Goal: Transaction & Acquisition: Book appointment/travel/reservation

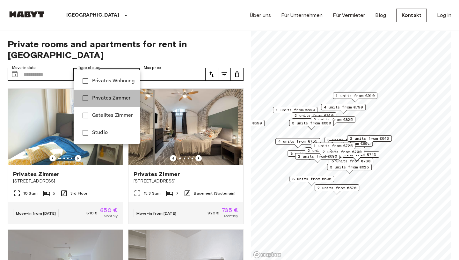
click at [125, 95] on span "Privates Zimmer" at bounding box center [113, 98] width 43 height 8
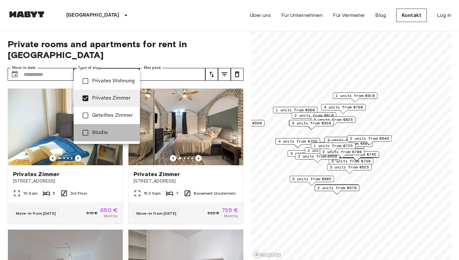
click at [111, 132] on span "Studio" at bounding box center [113, 133] width 43 height 8
type input "**********"
click at [155, 65] on div at bounding box center [229, 130] width 459 height 260
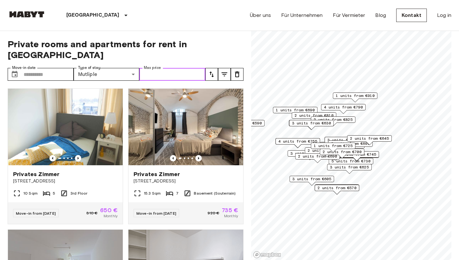
click at [155, 68] on input "Max price" at bounding box center [172, 74] width 66 height 13
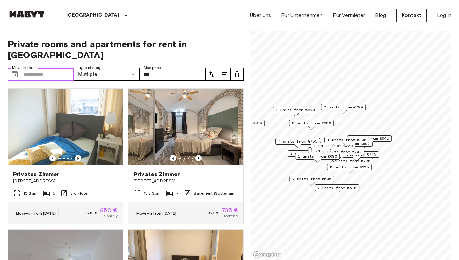
click at [48, 68] on input "Move-in date" at bounding box center [49, 74] width 50 height 13
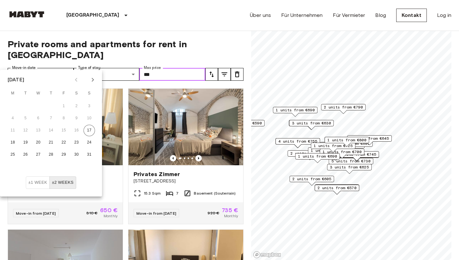
click at [156, 68] on input "***" at bounding box center [172, 74] width 66 height 13
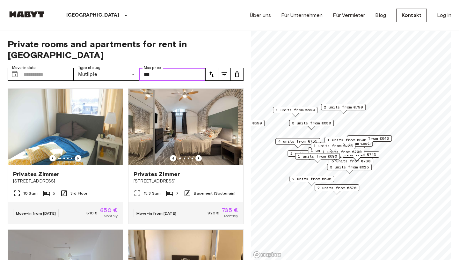
click at [162, 68] on input "***" at bounding box center [172, 74] width 66 height 13
type input "*"
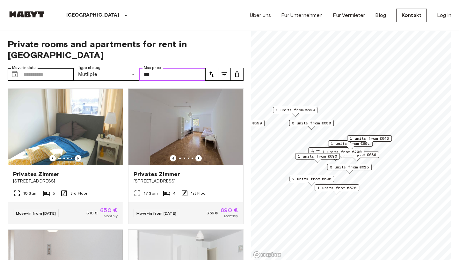
type input "***"
click at [53, 68] on input "Move-in date" at bounding box center [49, 74] width 50 height 13
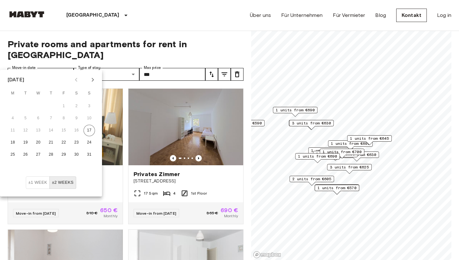
click at [347, 143] on div "1 units from €645" at bounding box center [369, 140] width 45 height 10
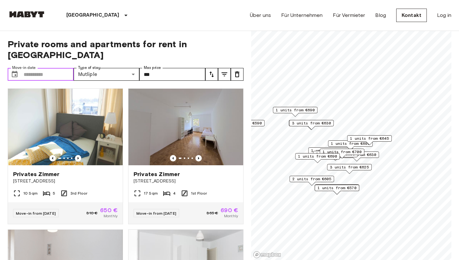
click at [347, 143] on div "1 units from €645" at bounding box center [369, 140] width 45 height 10
click at [337, 144] on span "1 units from €690" at bounding box center [350, 144] width 39 height 6
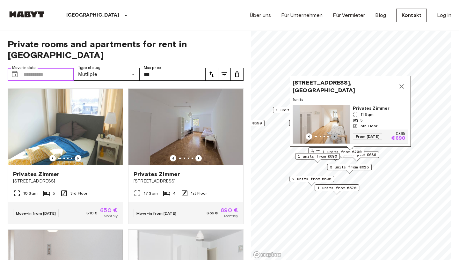
click at [335, 135] on icon "Previous image" at bounding box center [334, 136] width 6 height 6
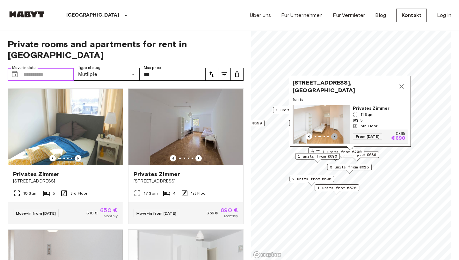
click at [335, 135] on icon "Previous image" at bounding box center [334, 136] width 6 height 6
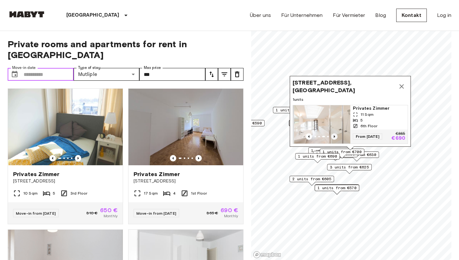
click at [335, 135] on icon "Previous image" at bounding box center [334, 136] width 6 height 6
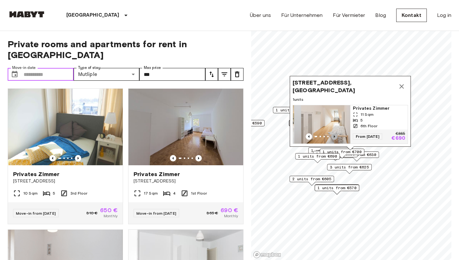
click at [335, 135] on icon "Previous image" at bounding box center [334, 136] width 6 height 6
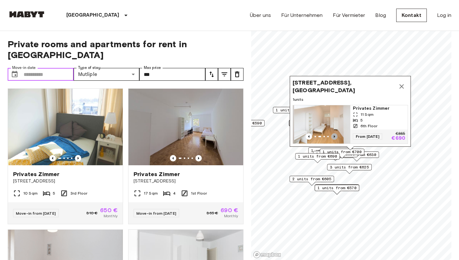
click at [336, 135] on icon "Previous image" at bounding box center [334, 136] width 6 height 6
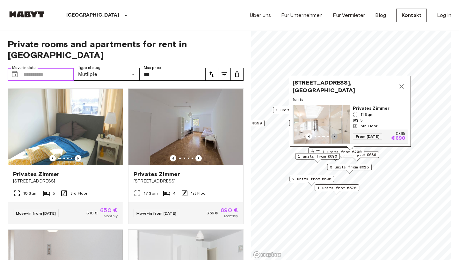
click at [336, 135] on icon "Previous image" at bounding box center [334, 136] width 6 height 6
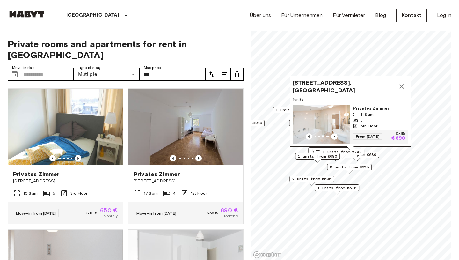
click at [351, 167] on span "3 units from €625" at bounding box center [349, 167] width 39 height 6
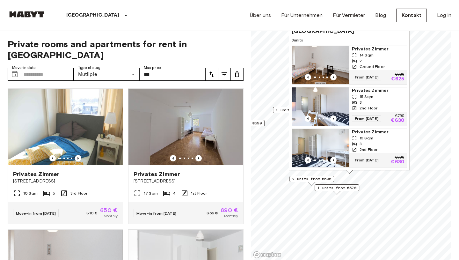
click at [307, 177] on span "2 units from €605" at bounding box center [311, 179] width 39 height 6
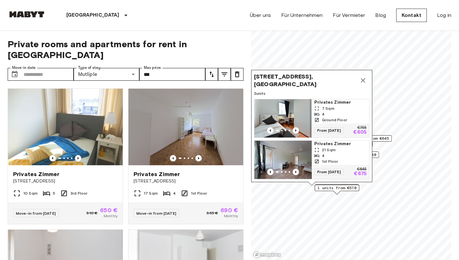
click at [347, 167] on div "From 04 Oct 25 €845 €675" at bounding box center [340, 172] width 57 height 14
click at [213, 71] on icon "tune" at bounding box center [211, 74] width 4 height 6
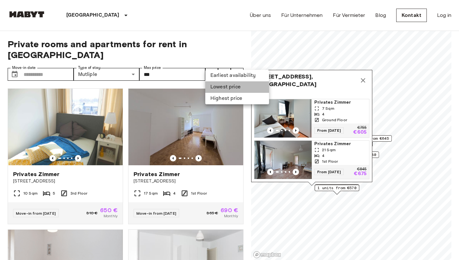
click at [223, 86] on li "Lowest price" at bounding box center [237, 86] width 64 height 11
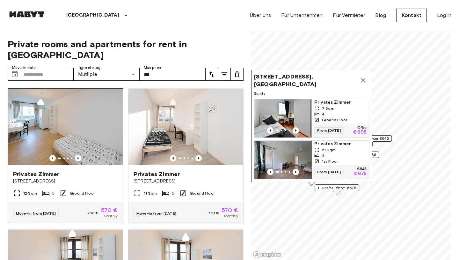
click at [85, 170] on div "Privates Zimmer" at bounding box center [65, 174] width 105 height 8
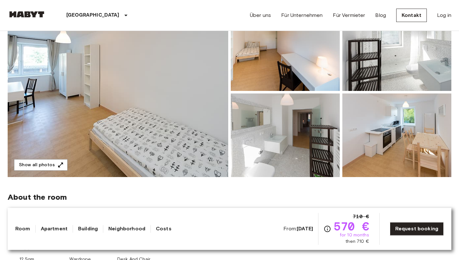
scroll to position [148, 0]
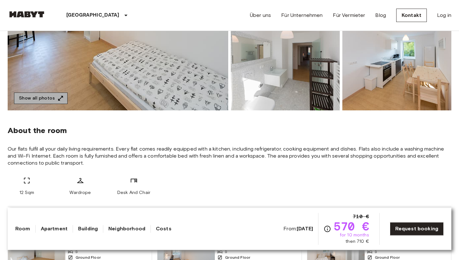
click at [61, 101] on icon "button" at bounding box center [60, 98] width 6 height 6
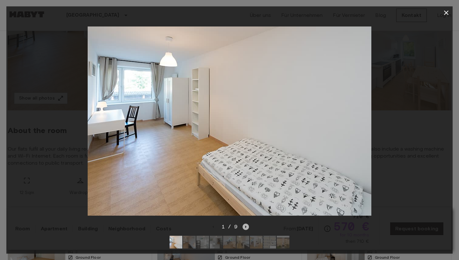
click at [245, 227] on icon "Next image" at bounding box center [246, 226] width 6 height 6
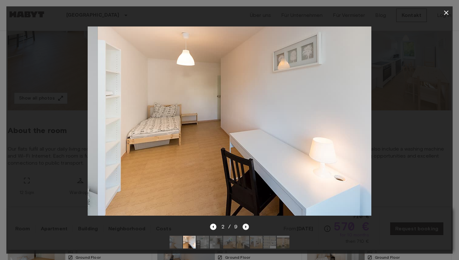
click at [245, 227] on icon "Next image" at bounding box center [245, 226] width 1 height 3
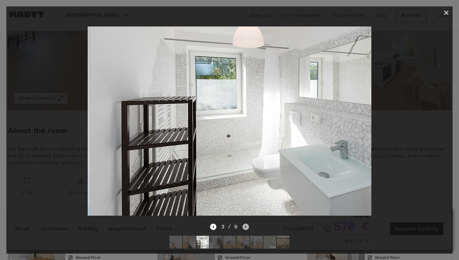
click at [245, 227] on icon "Next image" at bounding box center [245, 226] width 1 height 3
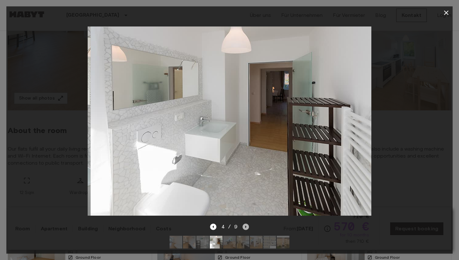
click at [245, 227] on icon "Next image" at bounding box center [245, 226] width 1 height 3
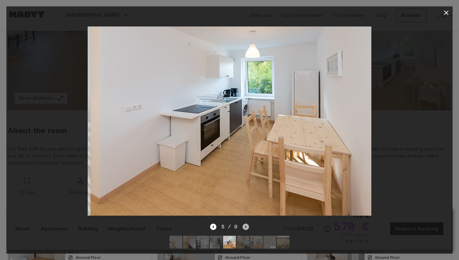
click at [246, 227] on icon "Next image" at bounding box center [246, 226] width 6 height 6
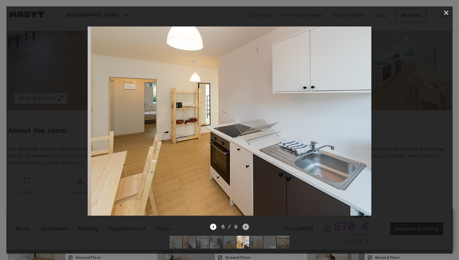
click at [246, 227] on icon "Next image" at bounding box center [246, 226] width 6 height 6
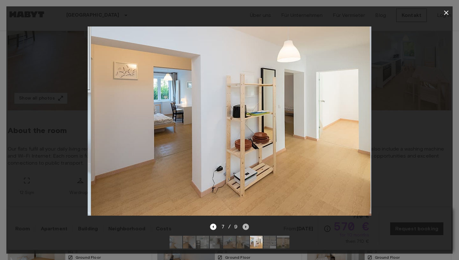
click at [246, 228] on icon "Next image" at bounding box center [246, 226] width 6 height 6
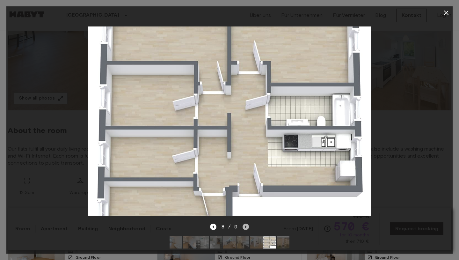
click at [248, 228] on icon "Next image" at bounding box center [246, 226] width 6 height 6
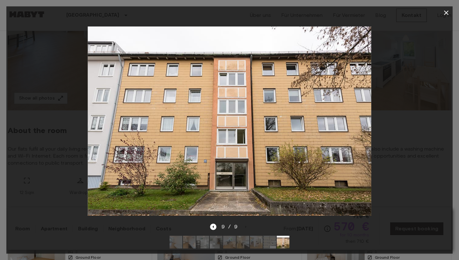
click at [248, 228] on div "9 / 9" at bounding box center [229, 227] width 39 height 8
click at [179, 233] on div at bounding box center [229, 241] width 130 height 23
click at [447, 14] on icon "button" at bounding box center [446, 13] width 4 height 4
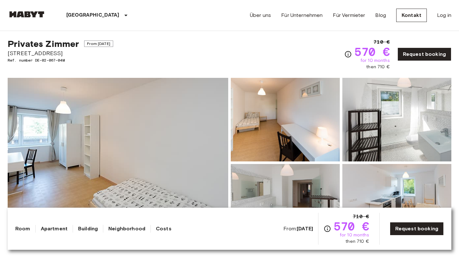
scroll to position [11, 0]
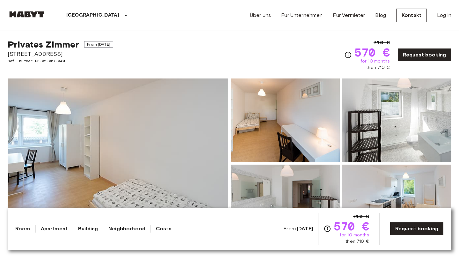
click at [33, 54] on span "Grünwalderstraße 117" at bounding box center [60, 54] width 105 height 8
